Goal: Use online tool/utility

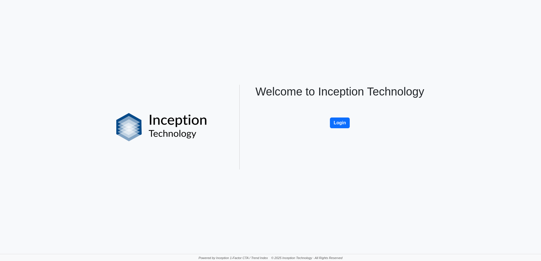
click at [340, 117] on div "Welcome to Inception Technology Login" at bounding box center [339, 127] width 187 height 85
click at [335, 122] on button "Login" at bounding box center [340, 123] width 20 height 11
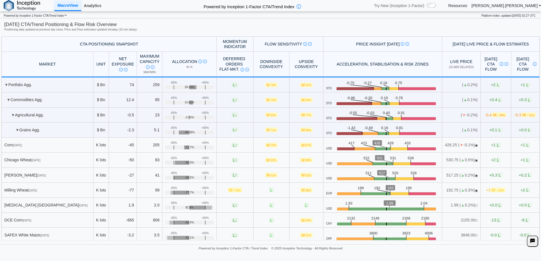
click at [100, 9] on link "Analytics" at bounding box center [92, 6] width 22 height 10
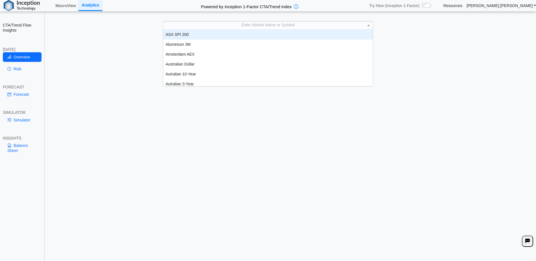
click at [370, 26] on span at bounding box center [369, 25] width 7 height 8
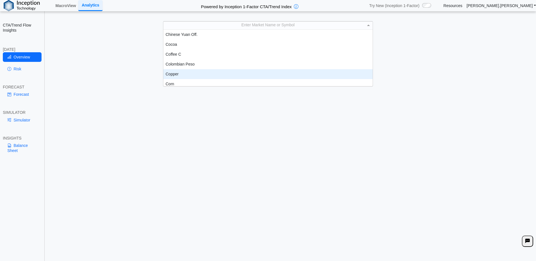
scroll to position [201, 0]
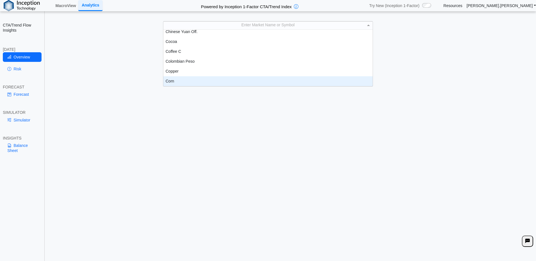
click at [182, 81] on div "Corn" at bounding box center [268, 81] width 210 height 10
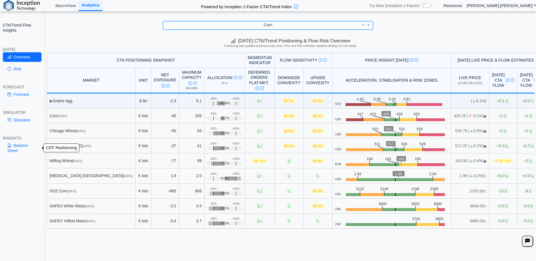
click at [16, 143] on link "Balance Sheet" at bounding box center [22, 148] width 39 height 15
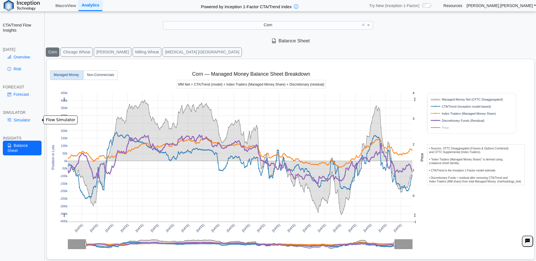
click at [29, 121] on link "Simulator" at bounding box center [22, 120] width 39 height 10
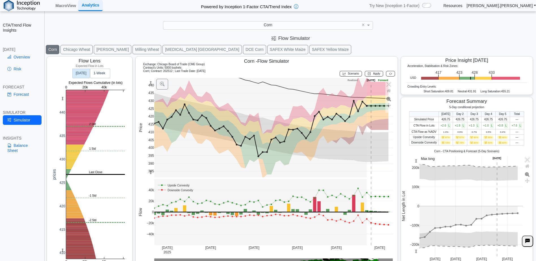
scroll to position [9, 0]
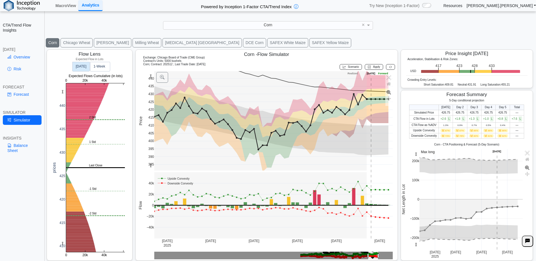
click at [79, 67] on text "Today" at bounding box center [81, 66] width 11 height 4
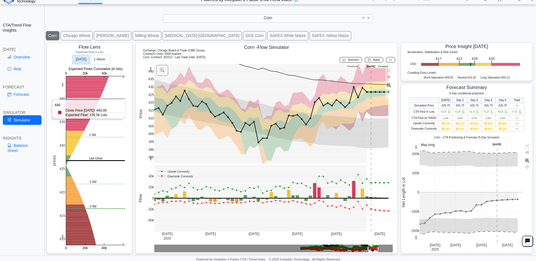
scroll to position [8, 0]
